Goal: Book appointment/travel/reservation

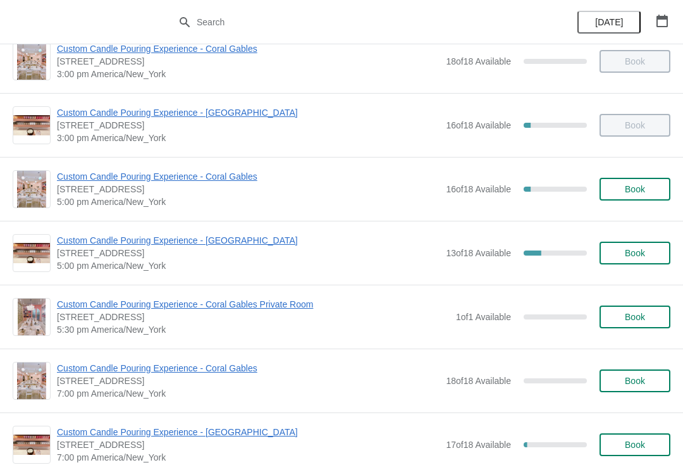
scroll to position [471, 0]
click at [252, 243] on span "Custom Candle Pouring Experience - [GEOGRAPHIC_DATA]" at bounding box center [248, 239] width 382 height 13
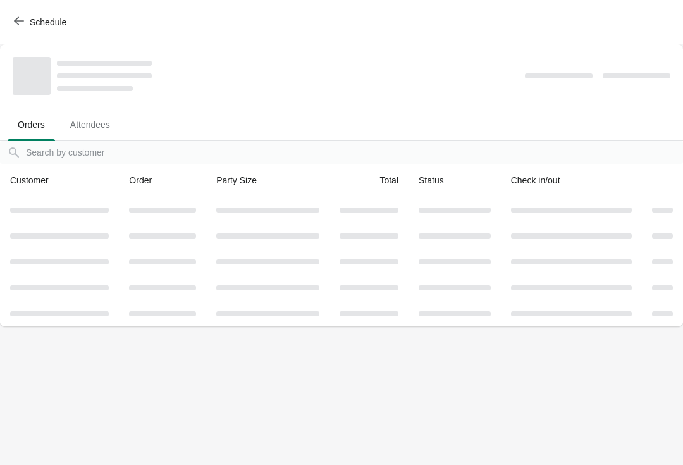
scroll to position [0, 0]
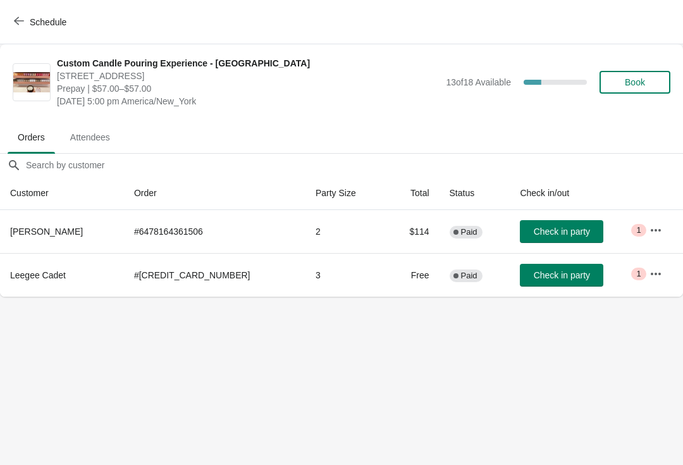
click at [649, 275] on icon "button" at bounding box center [655, 273] width 13 height 13
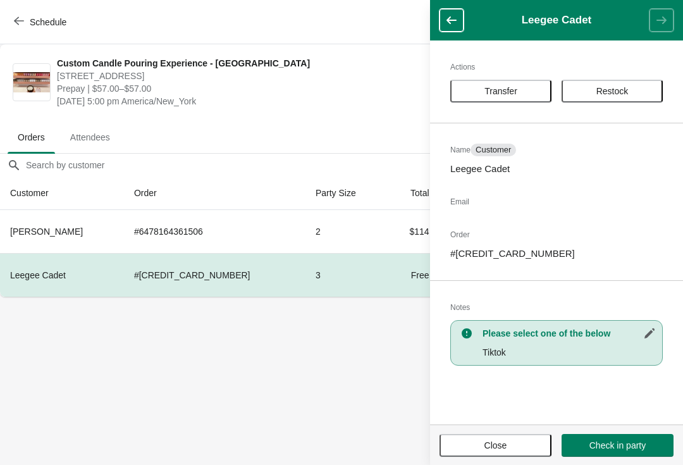
click at [520, 90] on span "Transfer" at bounding box center [500, 91] width 78 height 10
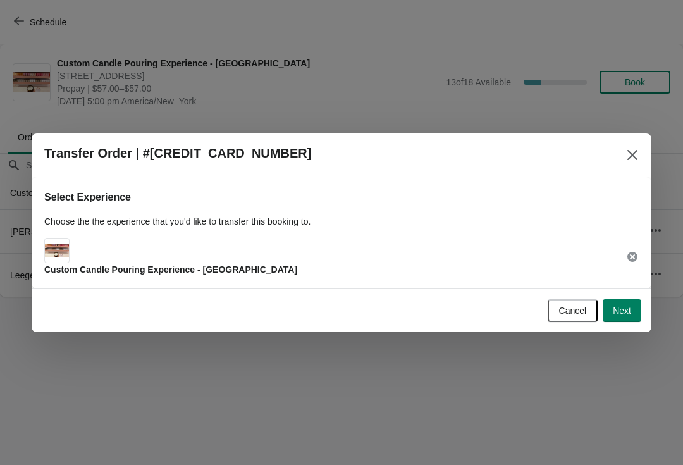
click at [622, 314] on span "Next" at bounding box center [622, 310] width 18 height 10
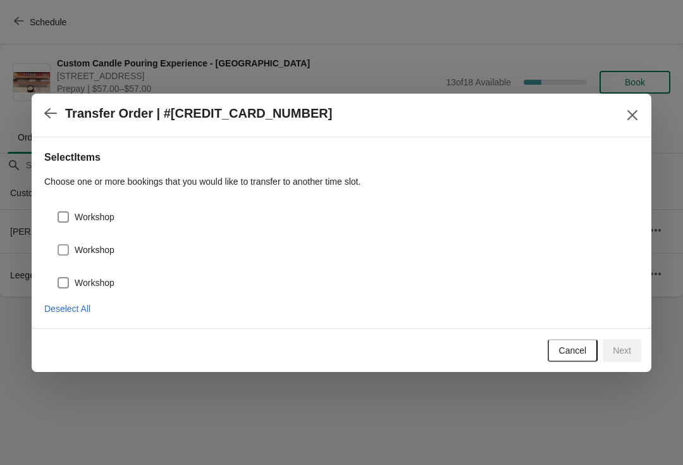
click at [68, 281] on span at bounding box center [63, 282] width 11 height 11
click at [58, 277] on input "Workshop" at bounding box center [58, 277] width 1 height 1
checkbox input "true"
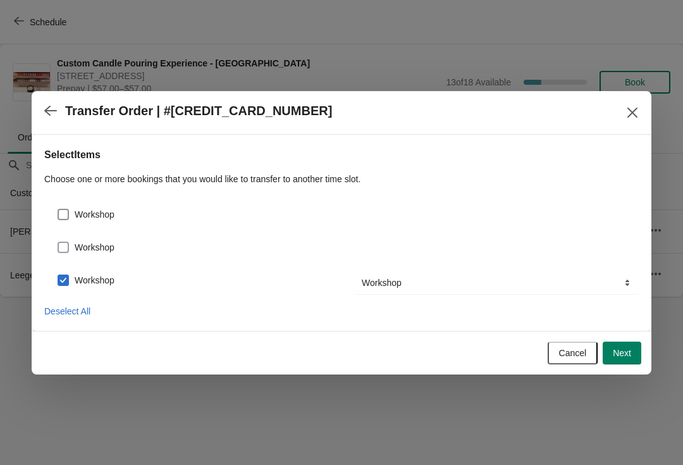
click at [62, 242] on span at bounding box center [63, 246] width 11 height 11
click at [58, 242] on input "Workshop" at bounding box center [58, 241] width 1 height 1
checkbox input "true"
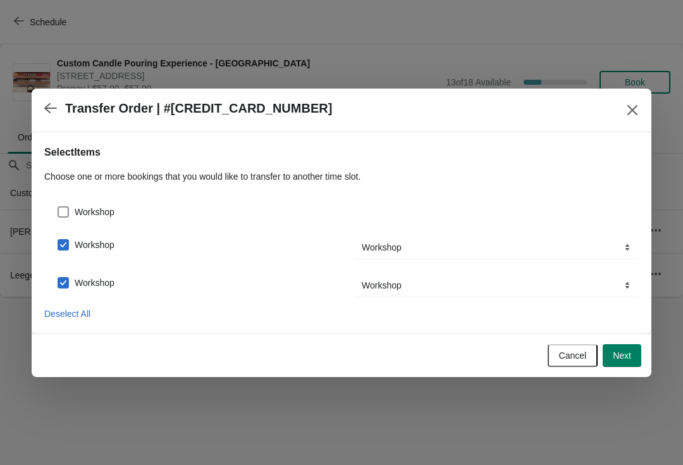
click at [64, 200] on div "Workshop" at bounding box center [341, 207] width 594 height 28
click at [67, 209] on span at bounding box center [63, 211] width 11 height 11
click at [58, 207] on input "Workshop" at bounding box center [58, 206] width 1 height 1
checkbox input "true"
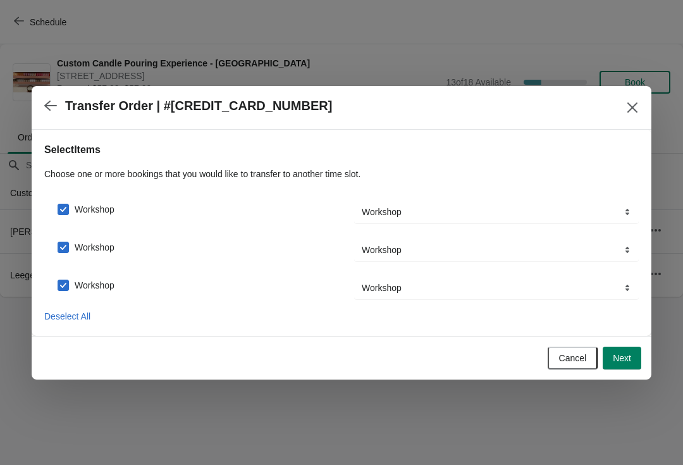
click at [625, 359] on span "Next" at bounding box center [622, 358] width 18 height 10
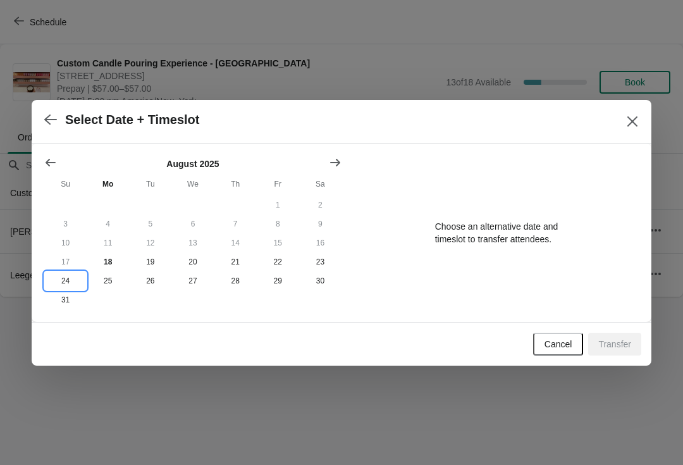
click at [71, 279] on button "24" at bounding box center [65, 280] width 42 height 19
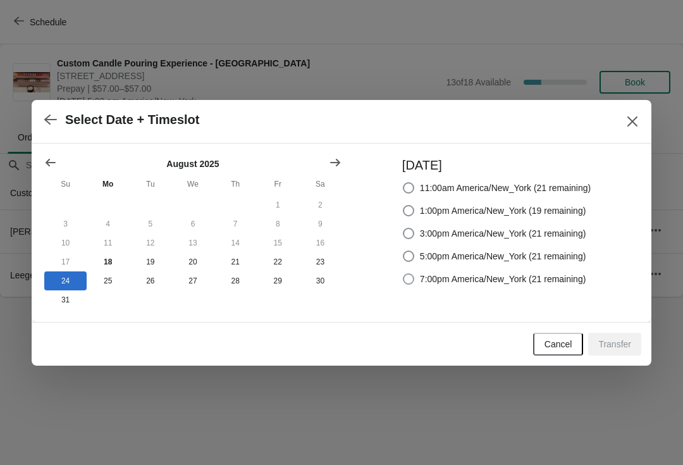
click at [412, 285] on label "7:00pm America/New_York (21 remaining)" at bounding box center [494, 279] width 184 height 18
click at [403, 274] on input "7:00pm America/New_York (21 remaining)" at bounding box center [403, 273] width 1 height 1
radio input "true"
click at [621, 348] on span "Transfer" at bounding box center [614, 344] width 33 height 10
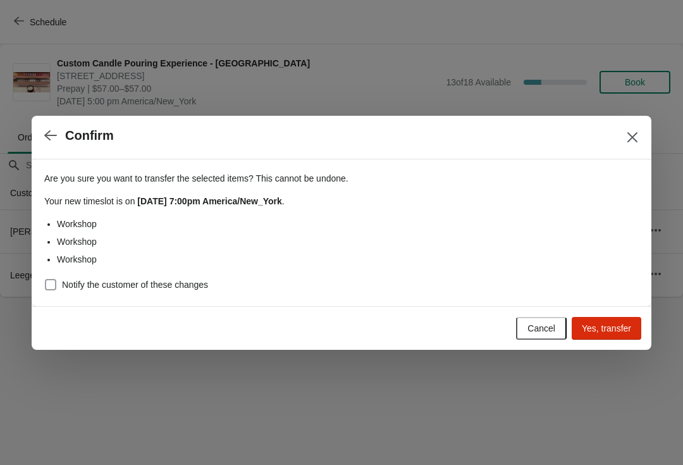
click at [54, 279] on span at bounding box center [50, 284] width 11 height 11
click at [46, 279] on input "Notify the customer of these changes" at bounding box center [45, 279] width 1 height 1
checkbox input "true"
click at [624, 329] on span "Yes, transfer" at bounding box center [606, 328] width 49 height 10
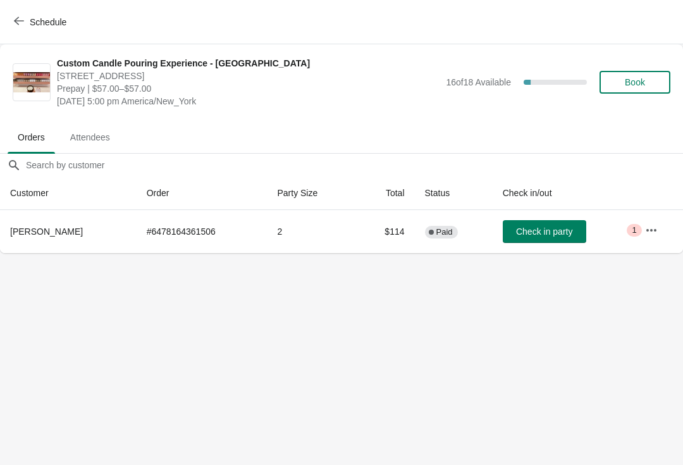
click at [25, 29] on button "Schedule" at bounding box center [41, 22] width 70 height 23
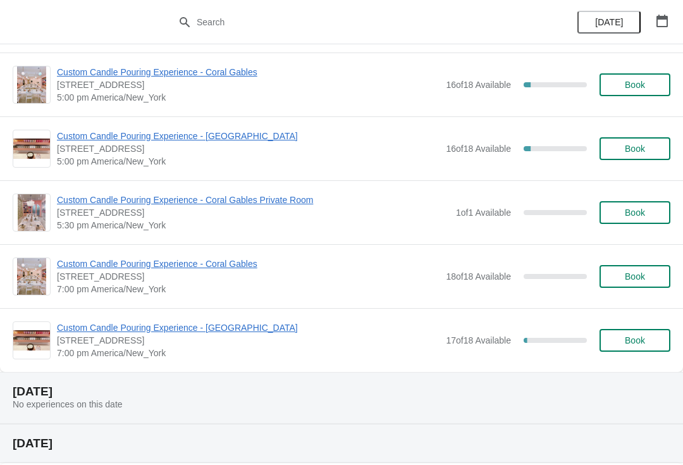
scroll to position [575, 0]
click at [248, 324] on span "Custom Candle Pouring Experience - [GEOGRAPHIC_DATA]" at bounding box center [248, 326] width 382 height 13
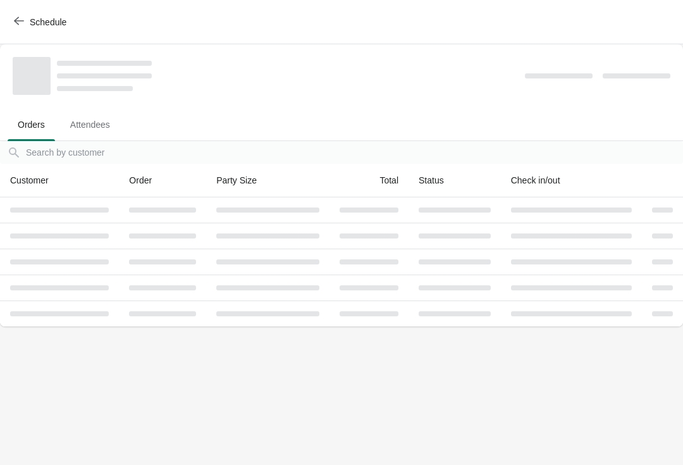
scroll to position [0, 0]
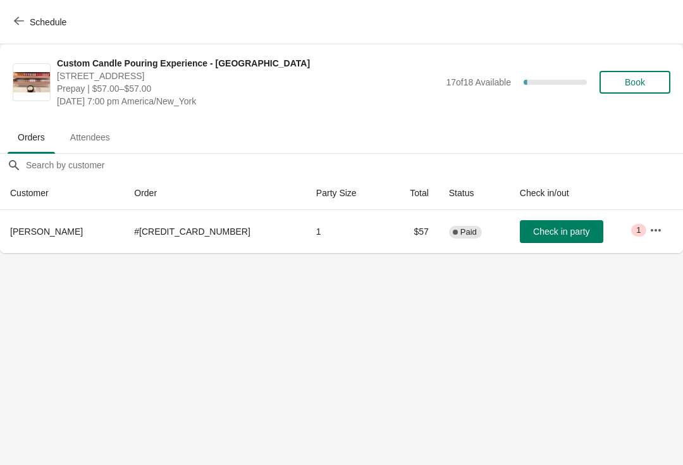
click at [27, 28] on button "Schedule" at bounding box center [41, 22] width 70 height 23
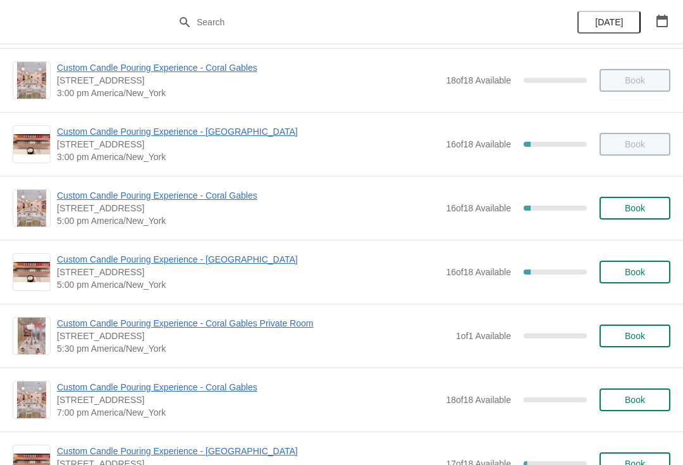
scroll to position [451, 0]
click at [257, 264] on span "Custom Candle Pouring Experience - [GEOGRAPHIC_DATA]" at bounding box center [248, 259] width 382 height 13
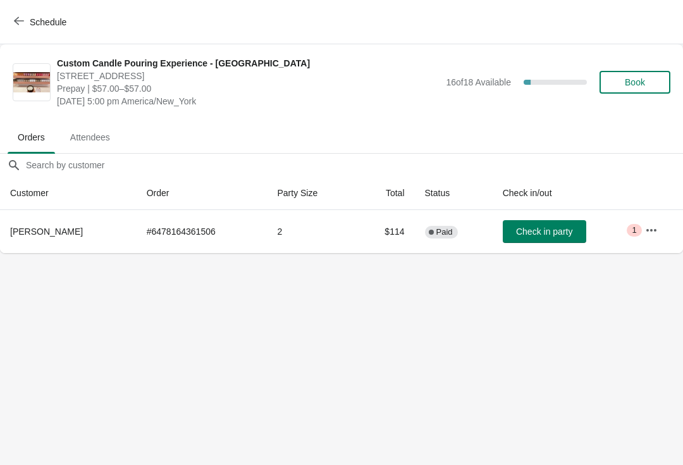
scroll to position [0, 0]
